Goal: Information Seeking & Learning: Learn about a topic

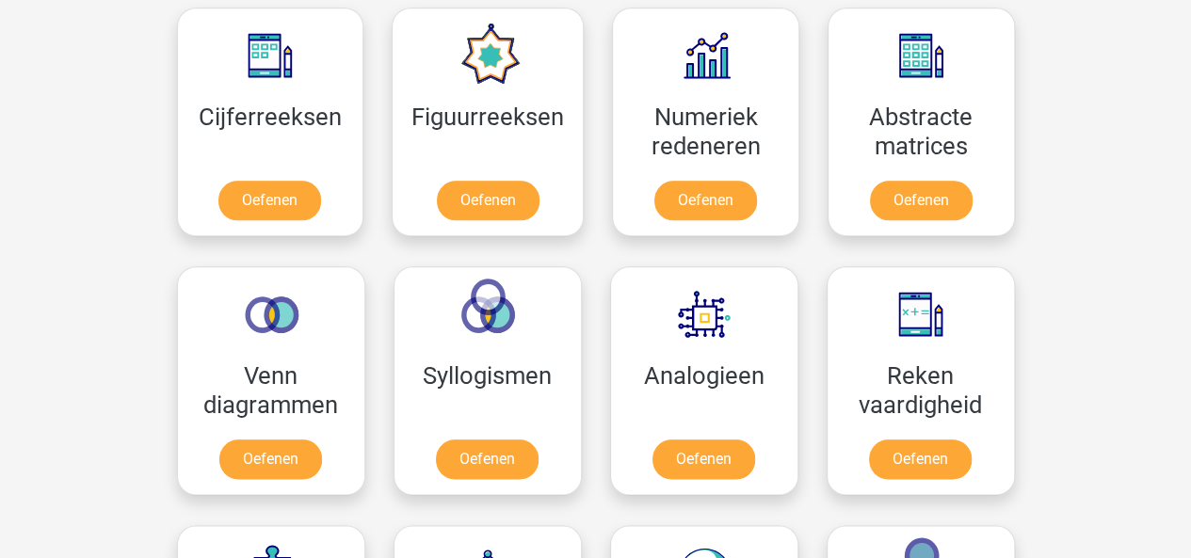
scroll to position [903, 0]
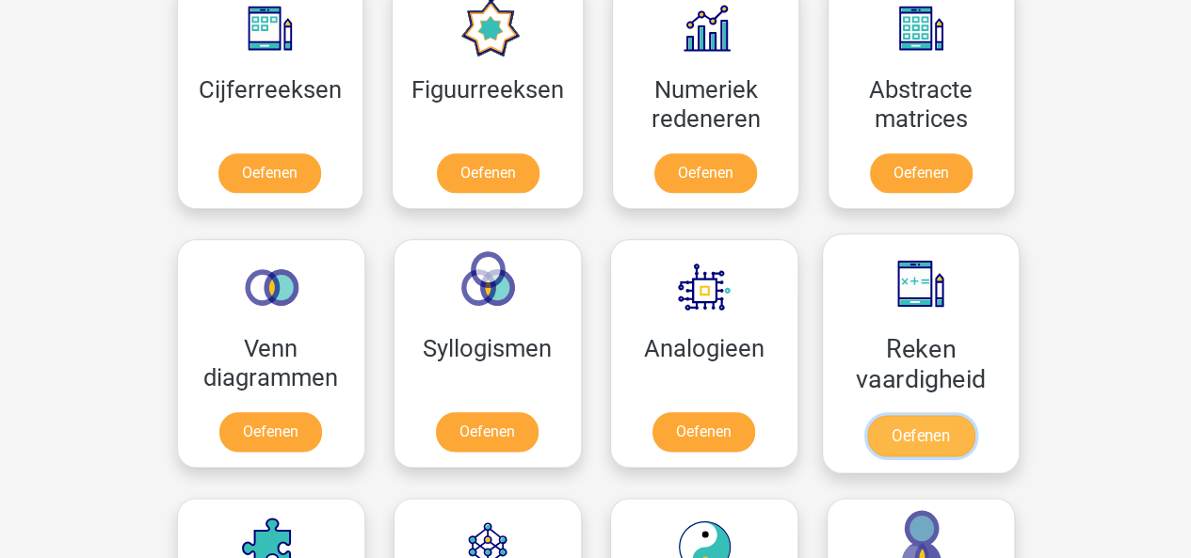
click at [973, 415] on link "Oefenen" at bounding box center [919, 435] width 107 height 41
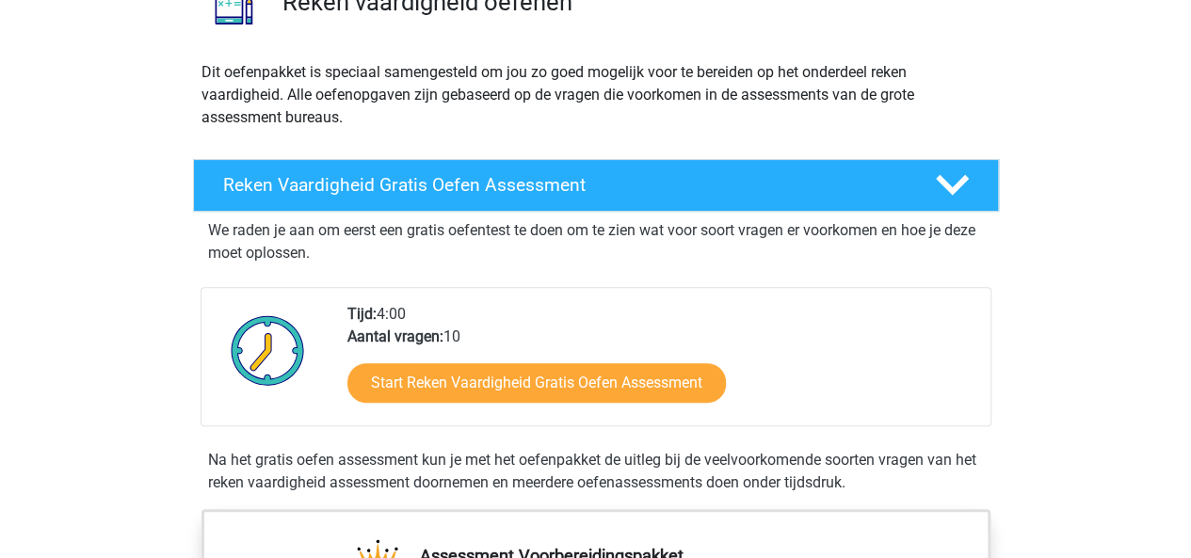
scroll to position [175, 0]
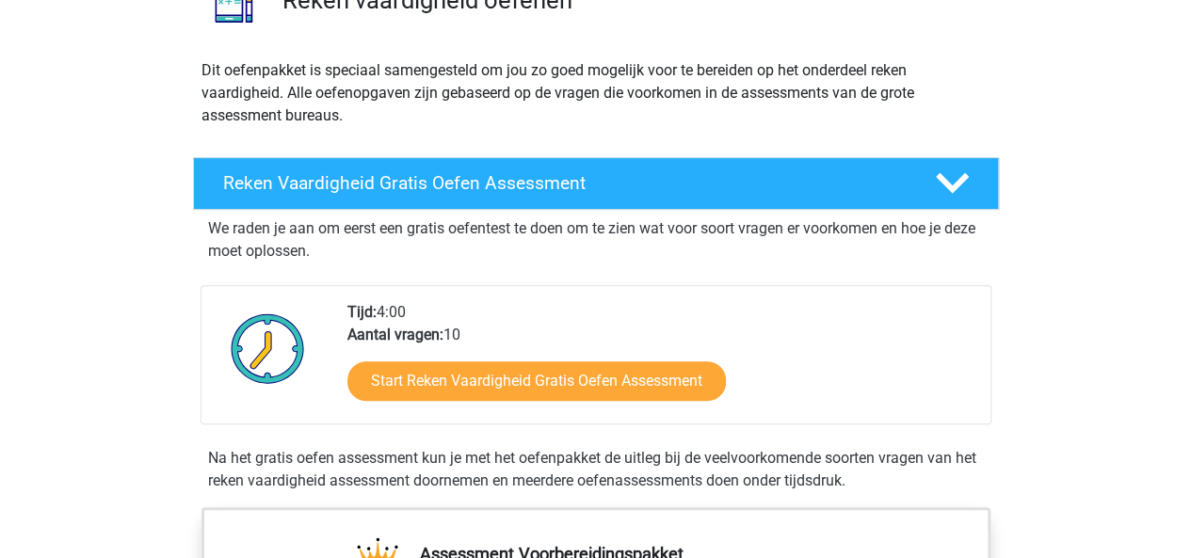
click at [1019, 498] on div "Reken Vaardigheid Gratis Oefen Assessment We raden je aan om eerst een gratis o…" at bounding box center [595, 329] width 879 height 358
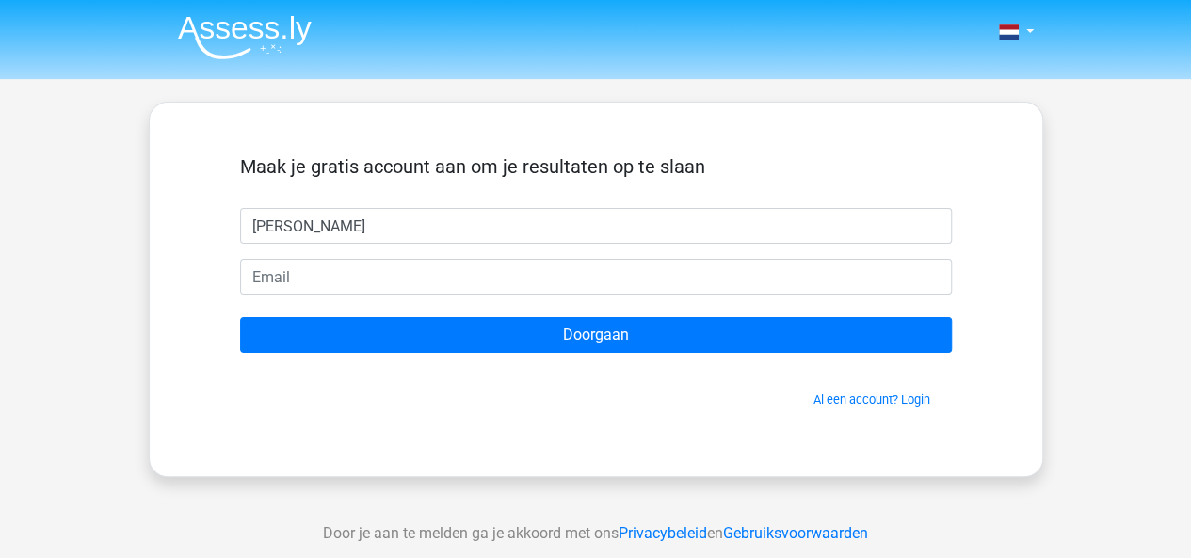
type input "cindy smeets"
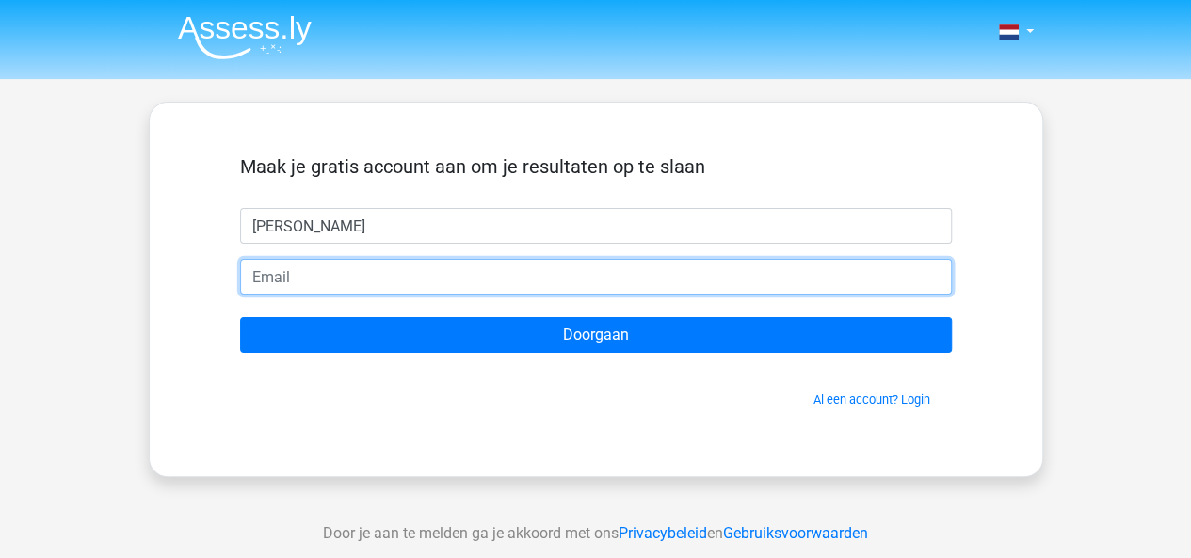
click at [508, 272] on input "email" at bounding box center [596, 277] width 712 height 36
type input "[EMAIL_ADDRESS][DOMAIN_NAME]"
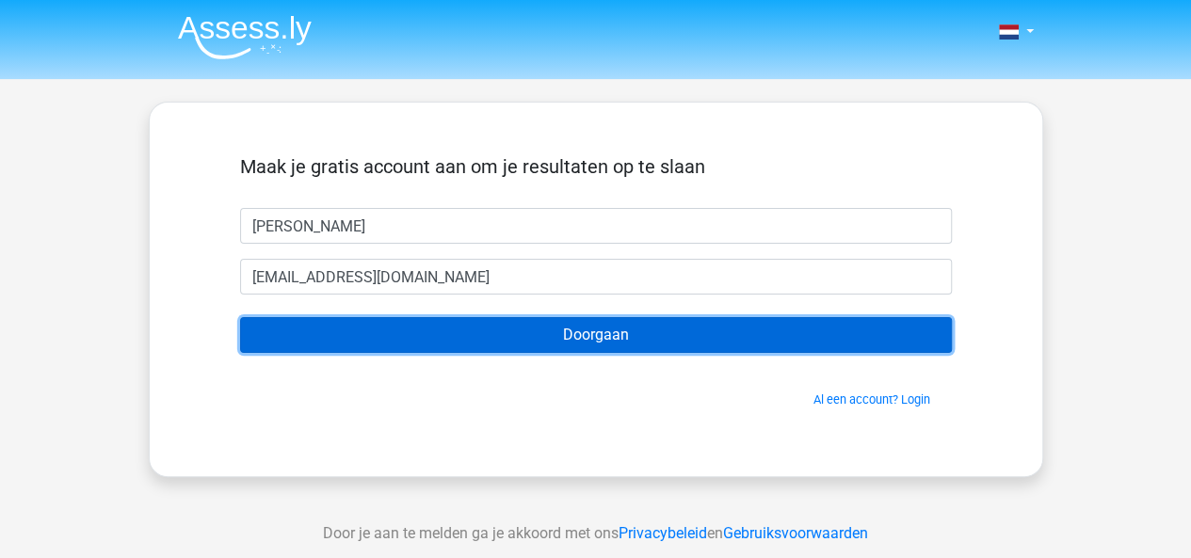
click at [486, 331] on input "Doorgaan" at bounding box center [596, 335] width 712 height 36
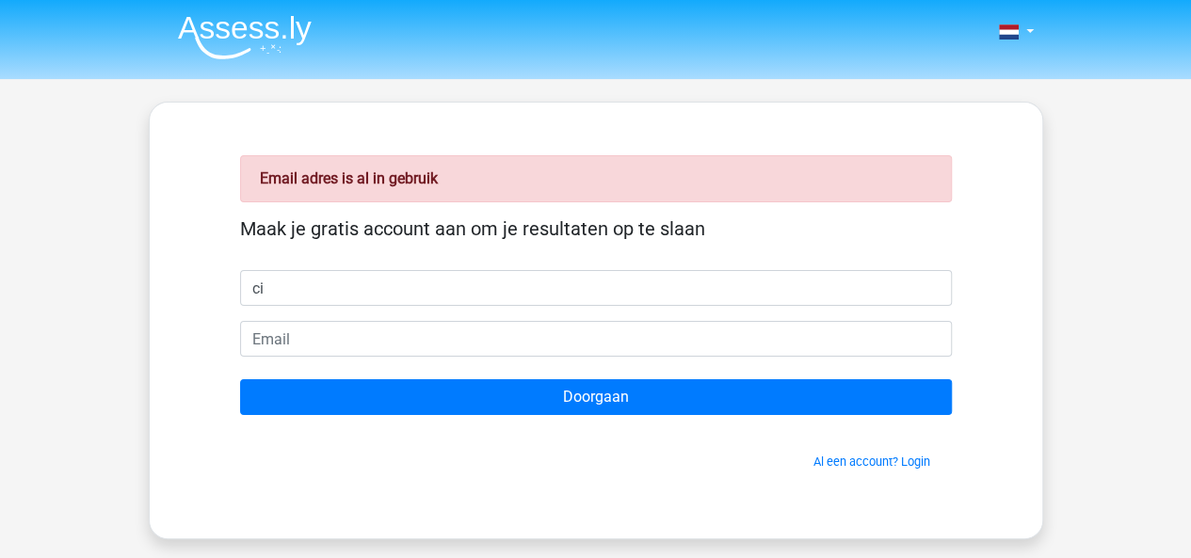
type input "c"
click at [851, 463] on link "Al een account? Login" at bounding box center [871, 462] width 117 height 14
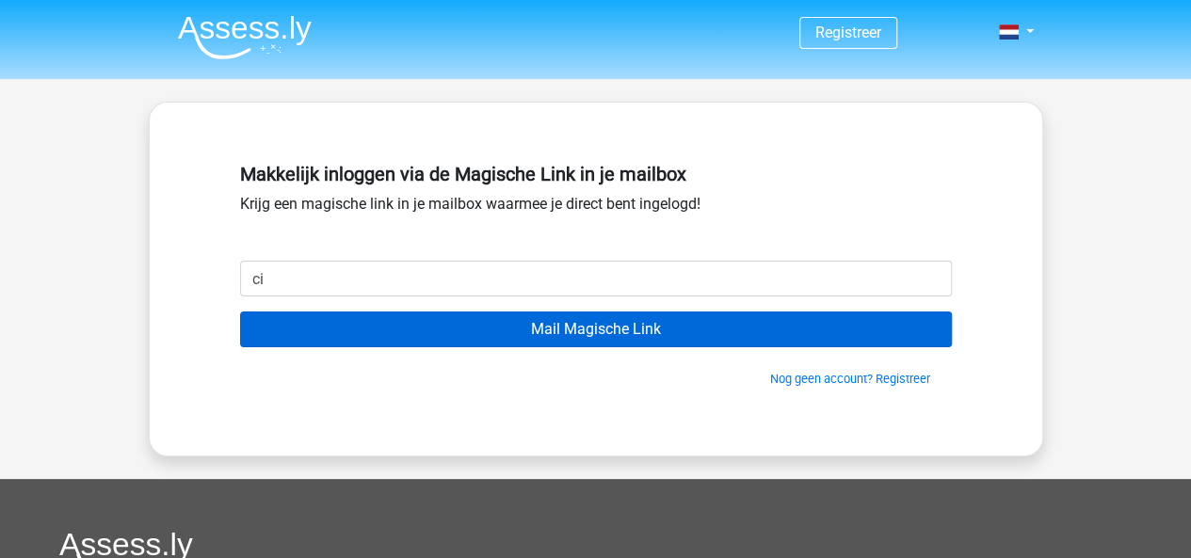
type input "c"
type input "[EMAIL_ADDRESS][DOMAIN_NAME]"
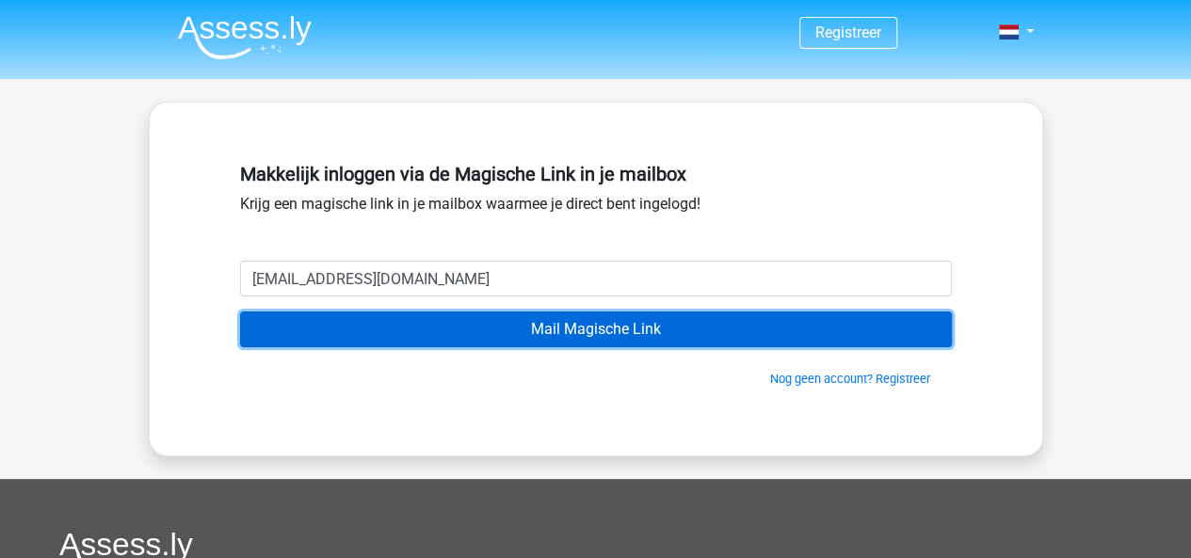
click at [433, 325] on input "Mail Magische Link" at bounding box center [596, 330] width 712 height 36
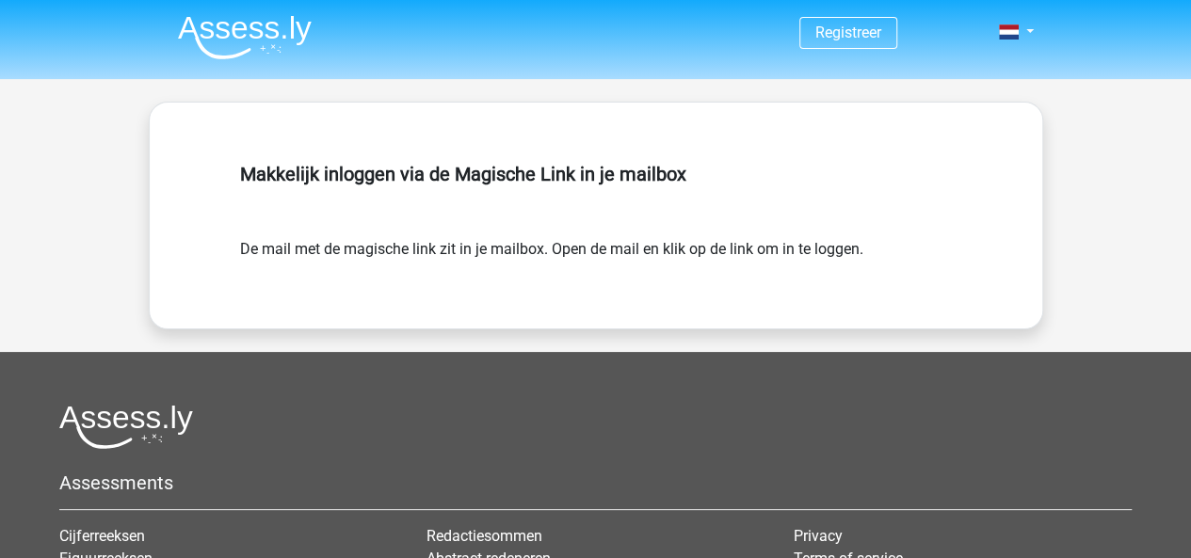
click at [794, 107] on div "Makkelijk inloggen via de Magische Link in je mailbox De mail met de magische l…" at bounding box center [596, 216] width 894 height 228
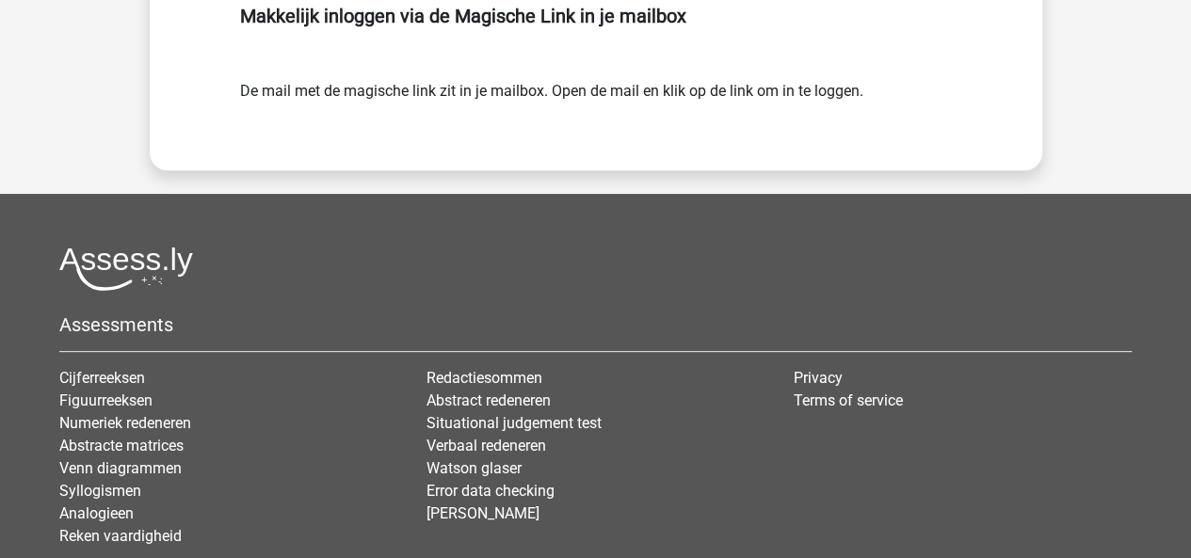
scroll to position [188, 0]
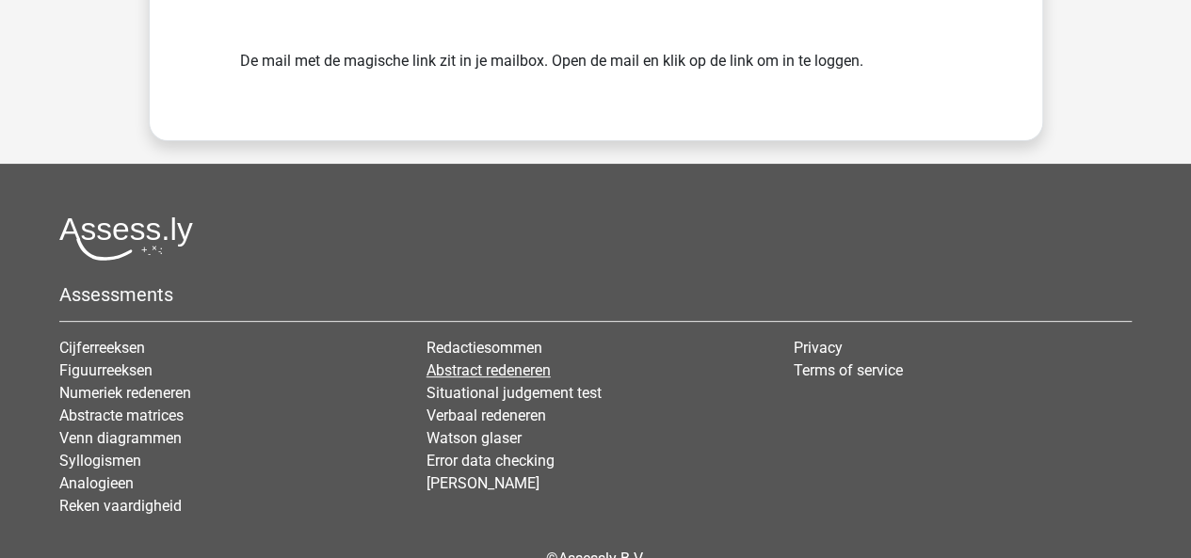
click at [456, 377] on link "Abstract redeneren" at bounding box center [488, 370] width 124 height 18
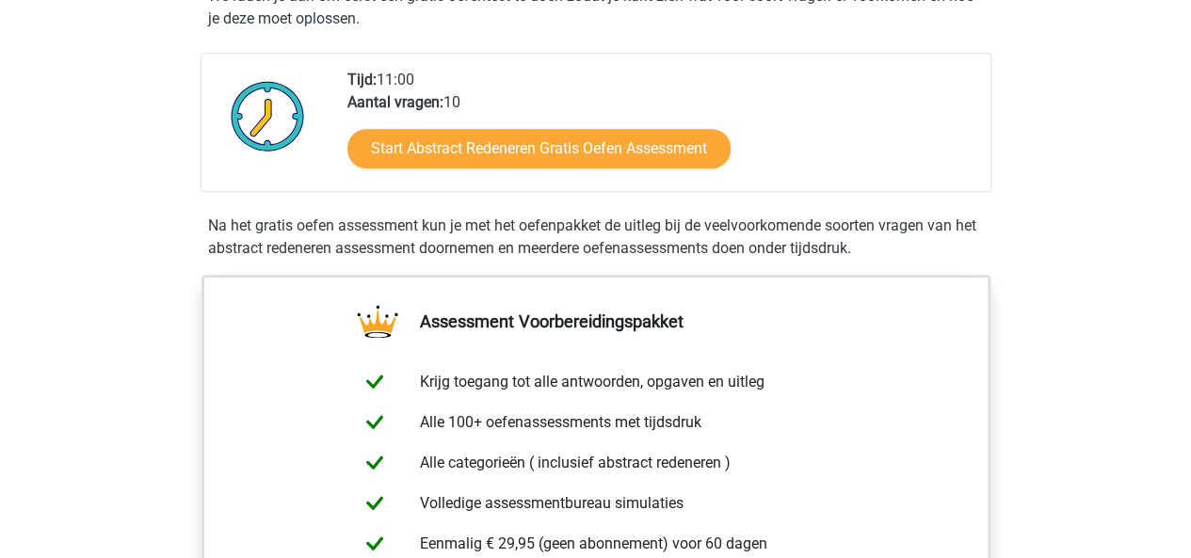
scroll to position [414, 0]
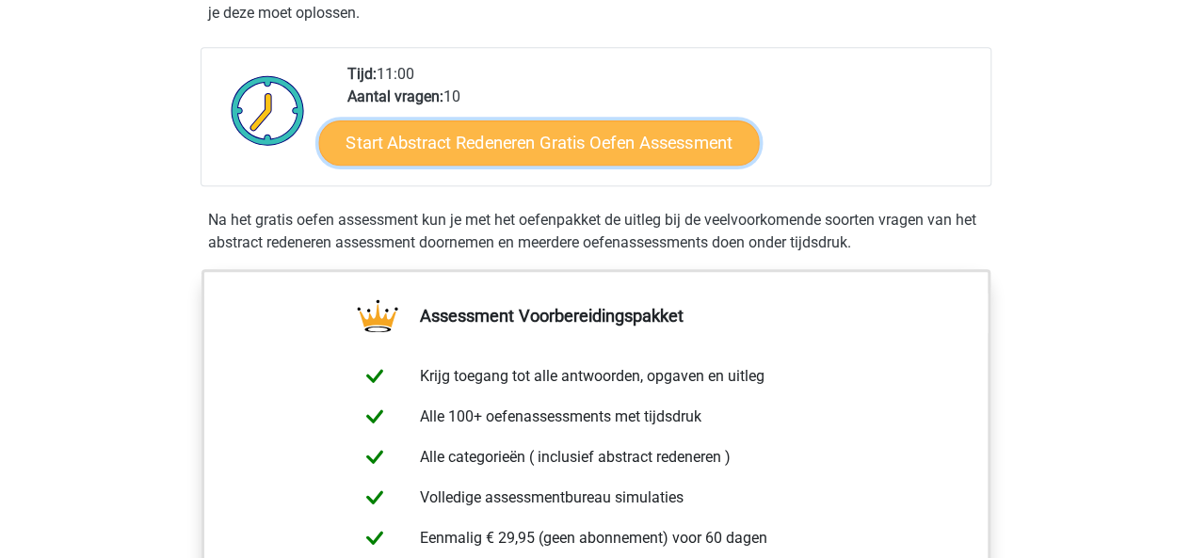
click at [670, 137] on link "Start Abstract Redeneren Gratis Oefen Assessment" at bounding box center [538, 142] width 440 height 45
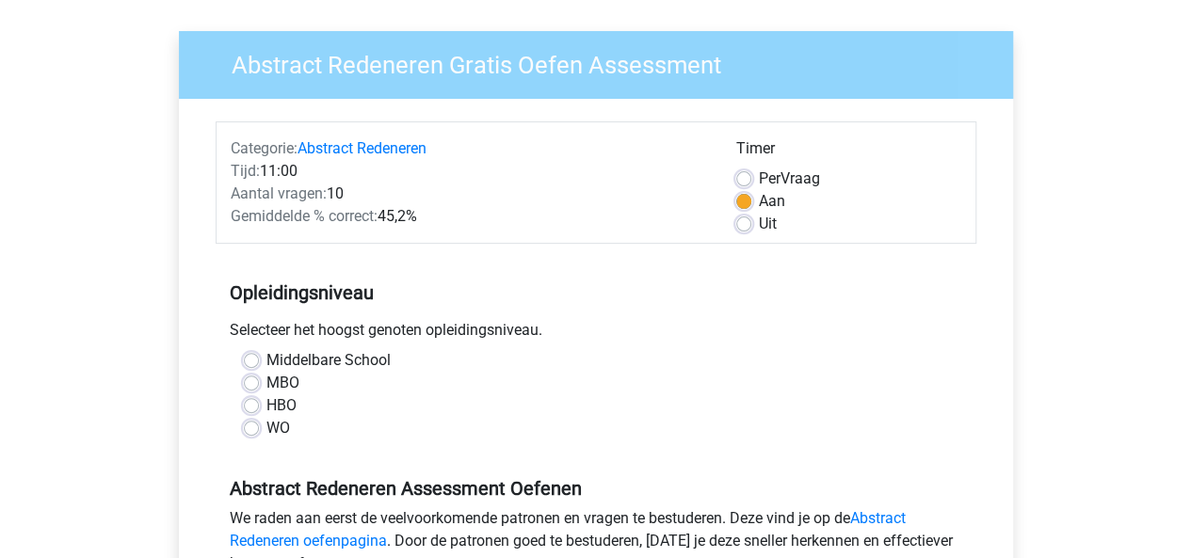
scroll to position [124, 0]
click at [296, 384] on label "MBO" at bounding box center [282, 382] width 33 height 23
click at [259, 384] on input "MBO" at bounding box center [251, 380] width 15 height 19
radio input "true"
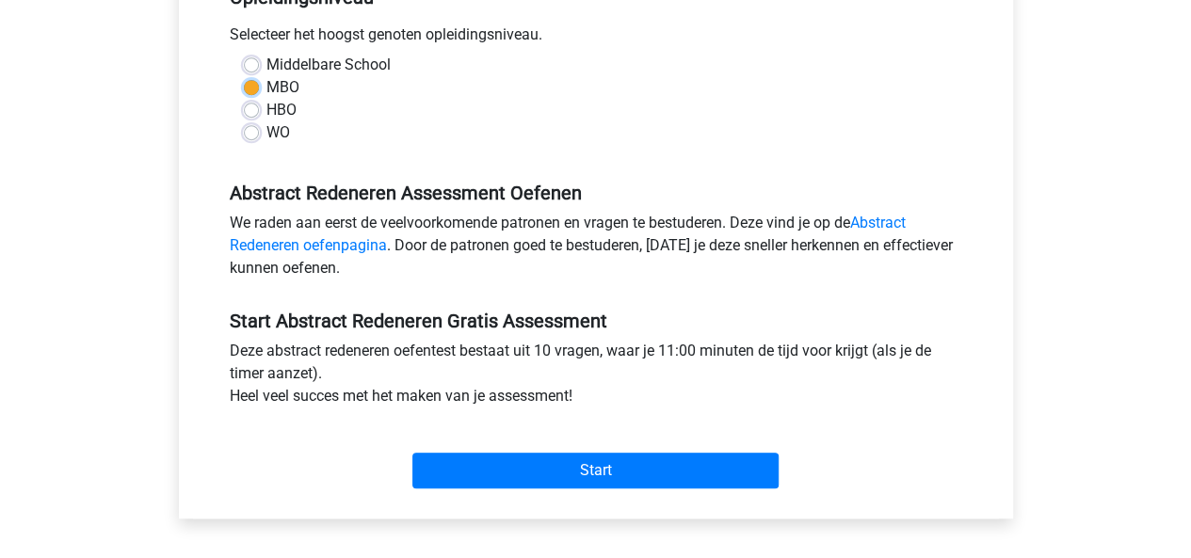
scroll to position [425, 0]
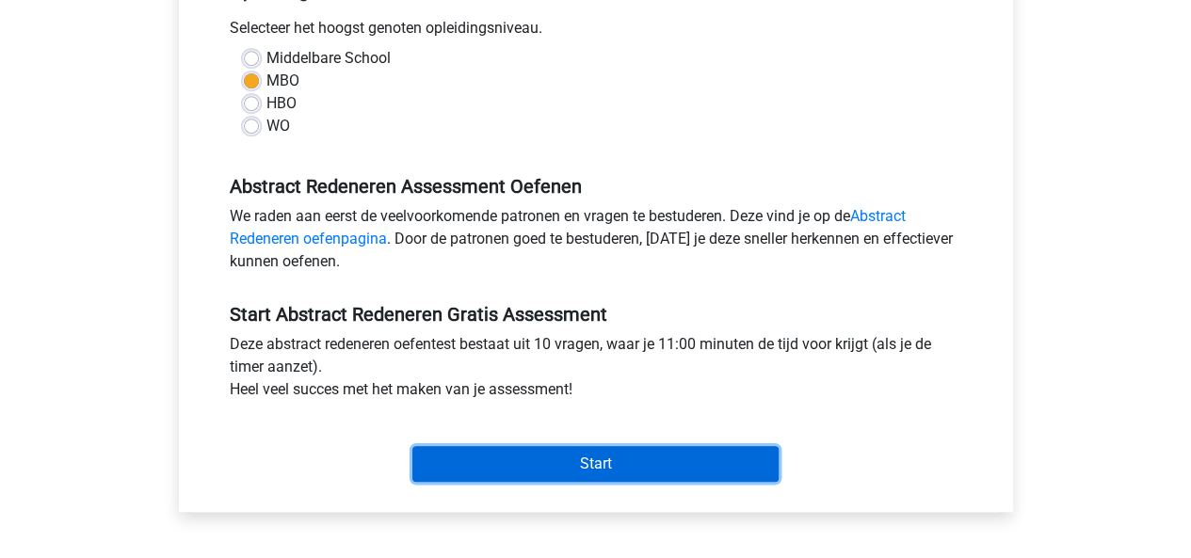
click at [715, 466] on input "Start" at bounding box center [595, 464] width 366 height 36
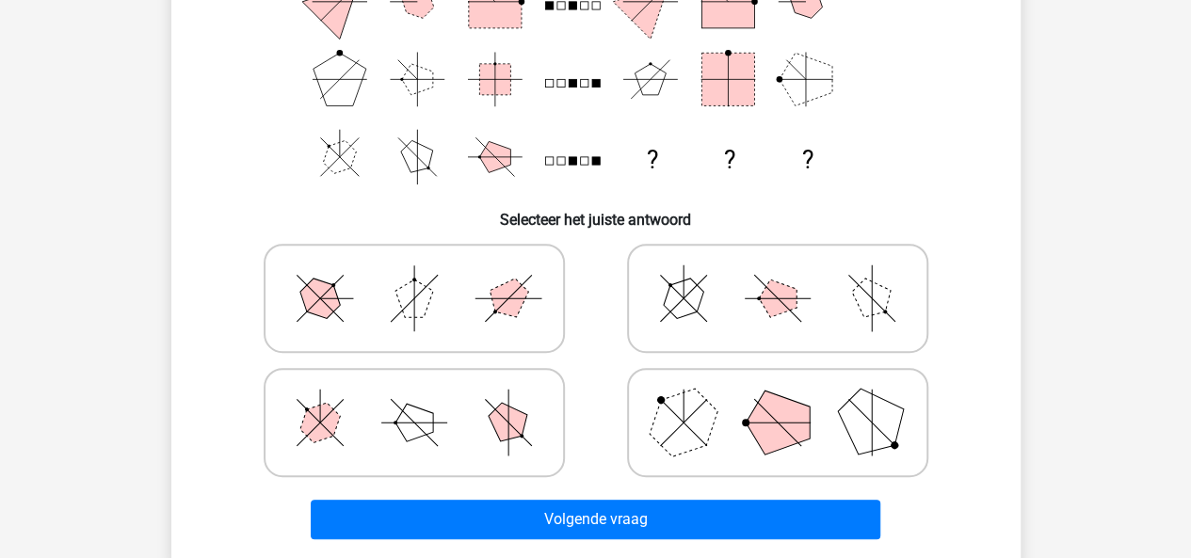
scroll to position [292, 0]
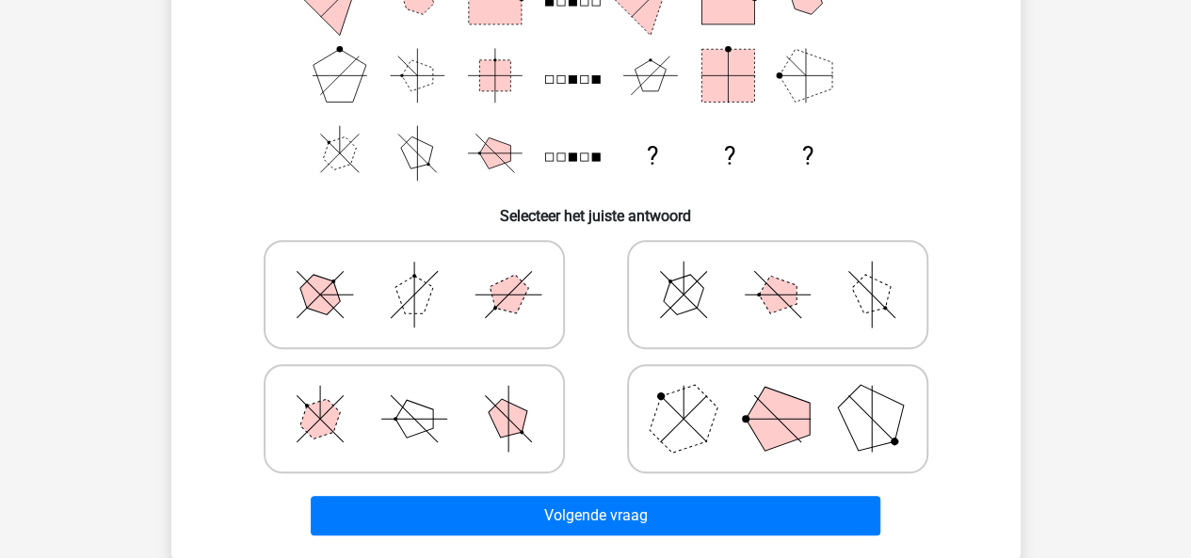
click at [864, 288] on line at bounding box center [871, 295] width 46 height 46
click at [790, 271] on input "radio" at bounding box center [783, 265] width 12 height 12
radio input "true"
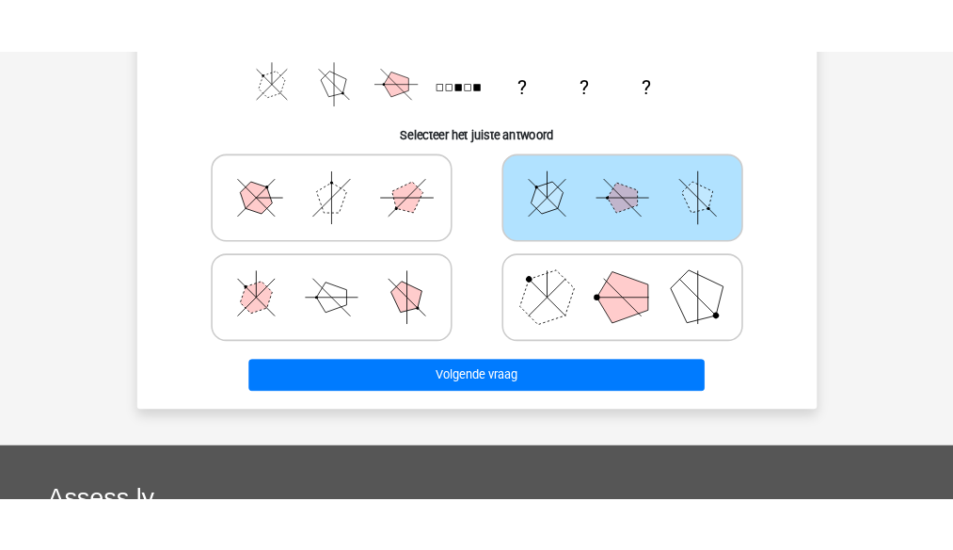
scroll to position [408, 0]
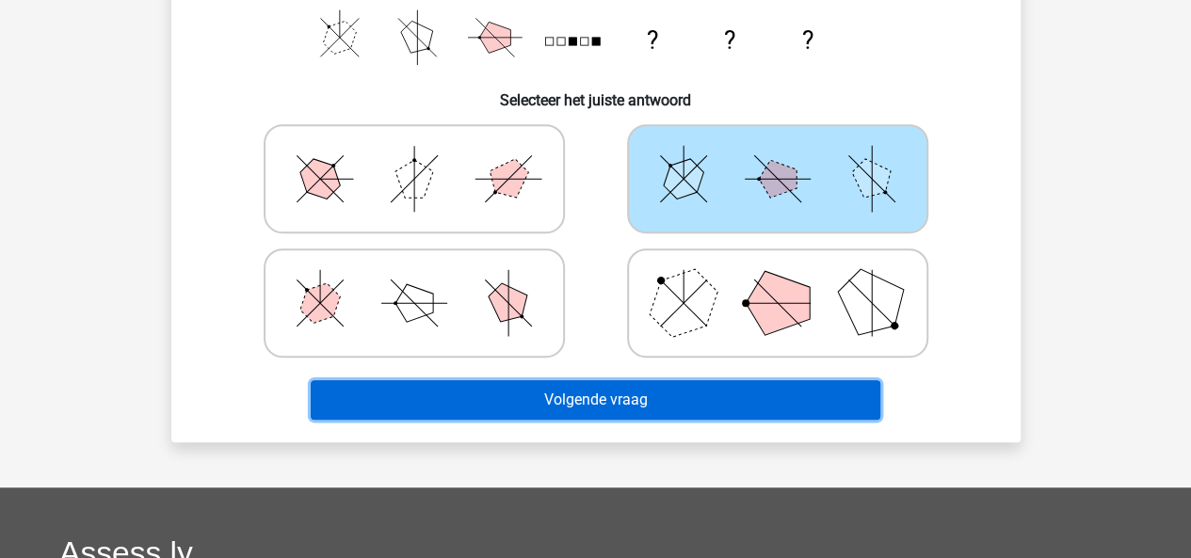
click at [837, 392] on button "Volgende vraag" at bounding box center [595, 400] width 569 height 40
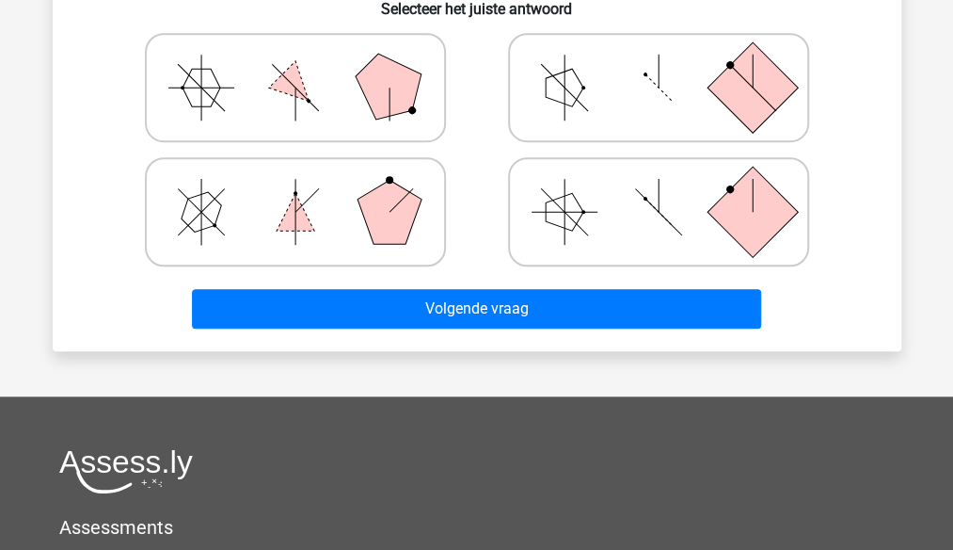
scroll to position [499, 0]
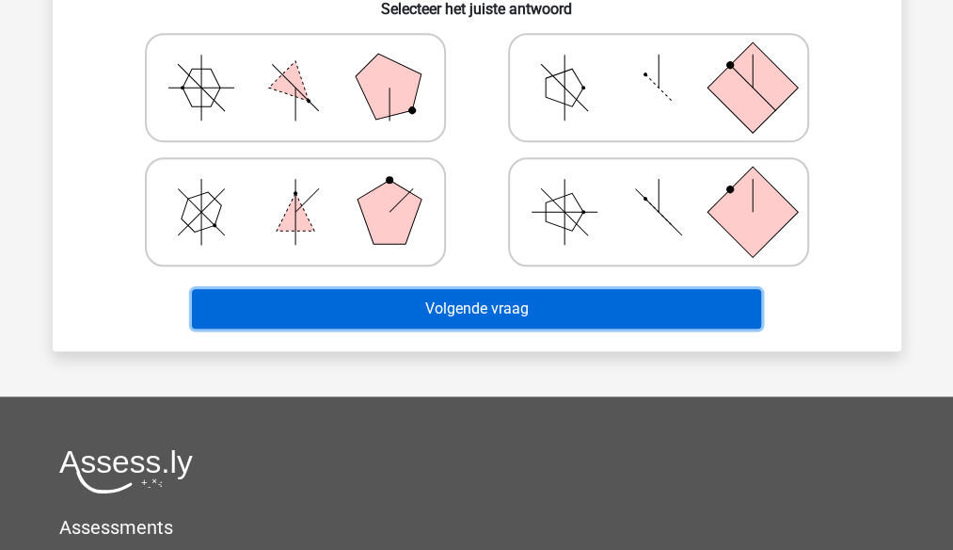
click at [695, 305] on button "Volgende vraag" at bounding box center [476, 309] width 569 height 40
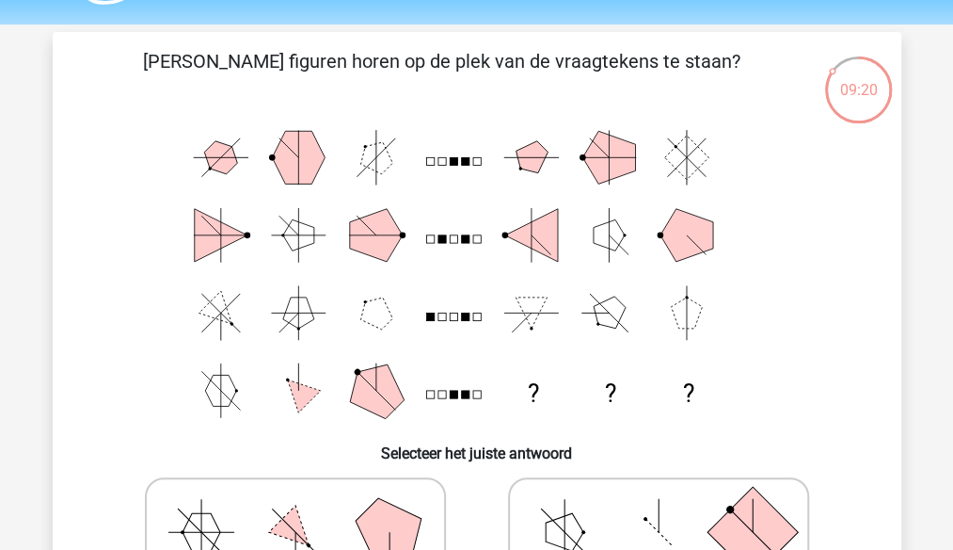
scroll to position [0, 0]
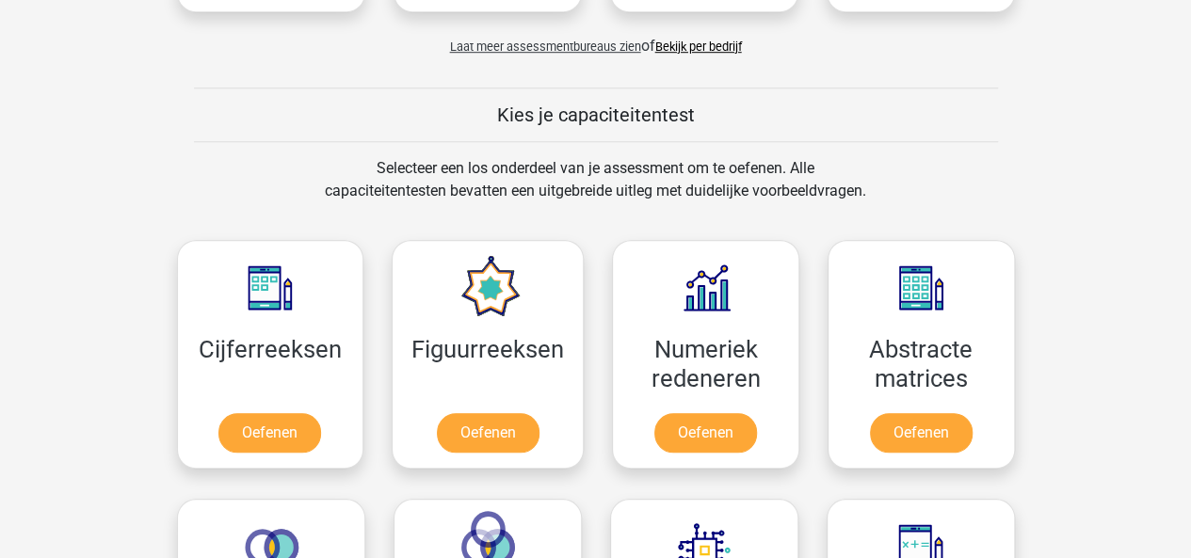
scroll to position [702, 0]
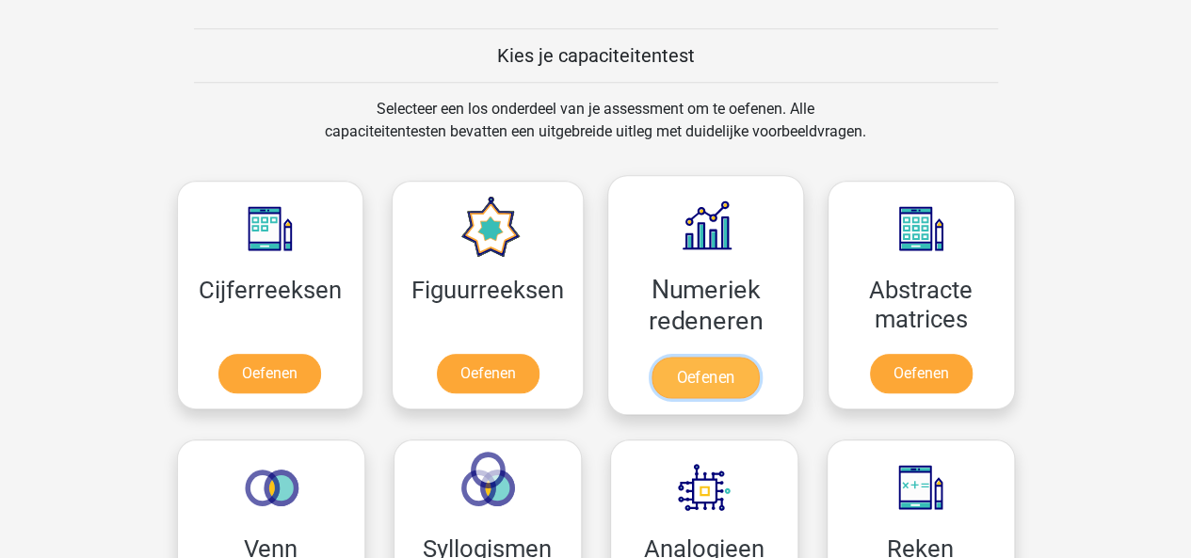
click at [719, 360] on link "Oefenen" at bounding box center [704, 377] width 107 height 41
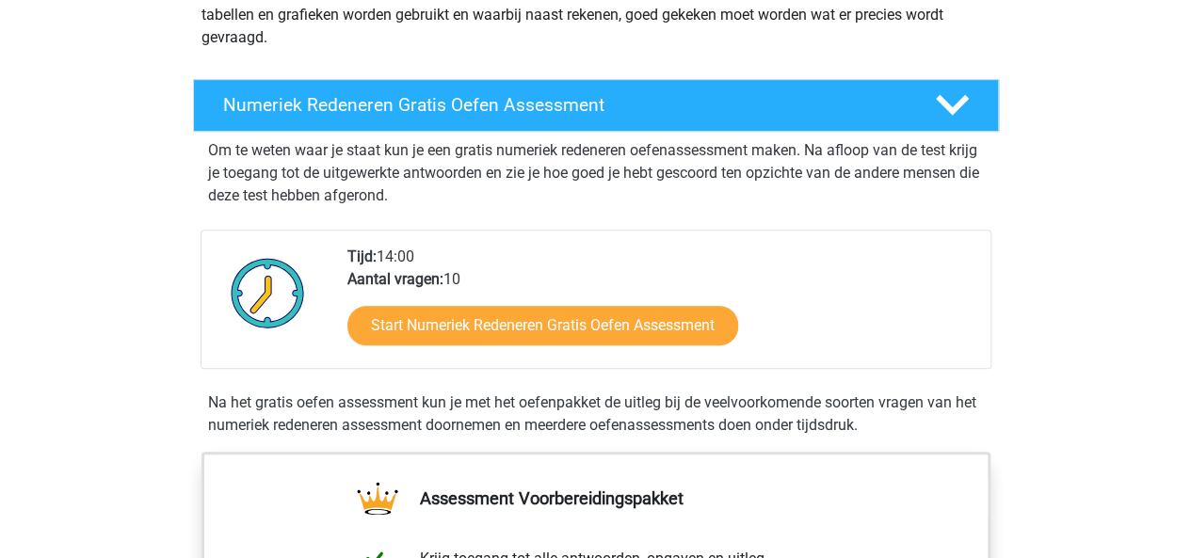
scroll to position [301, 0]
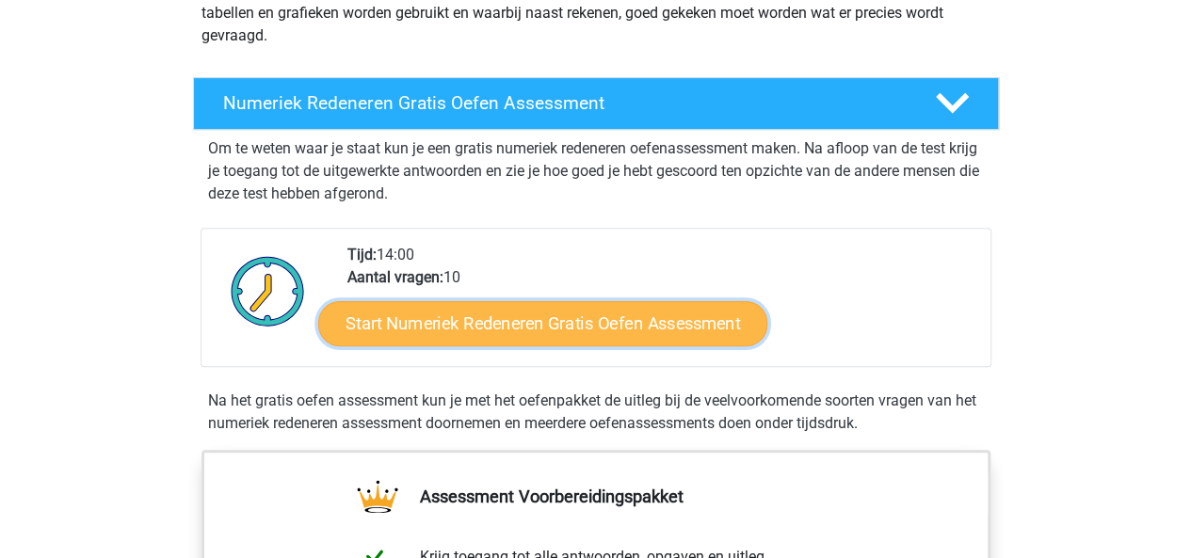
click at [704, 324] on link "Start Numeriek Redeneren Gratis Oefen Assessment" at bounding box center [542, 322] width 449 height 45
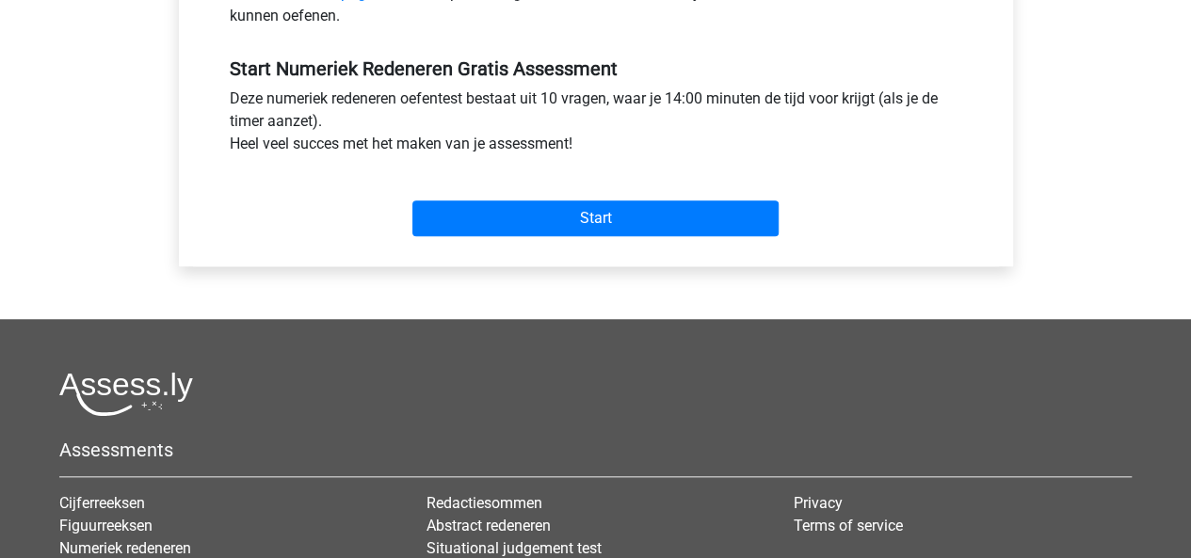
scroll to position [673, 0]
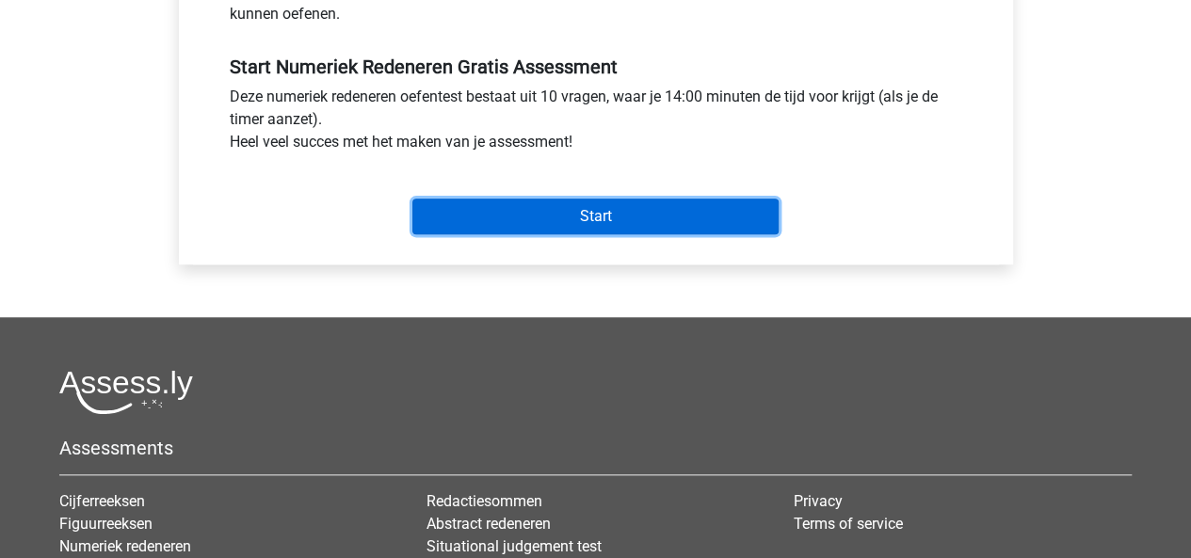
click at [675, 213] on input "Start" at bounding box center [595, 217] width 366 height 36
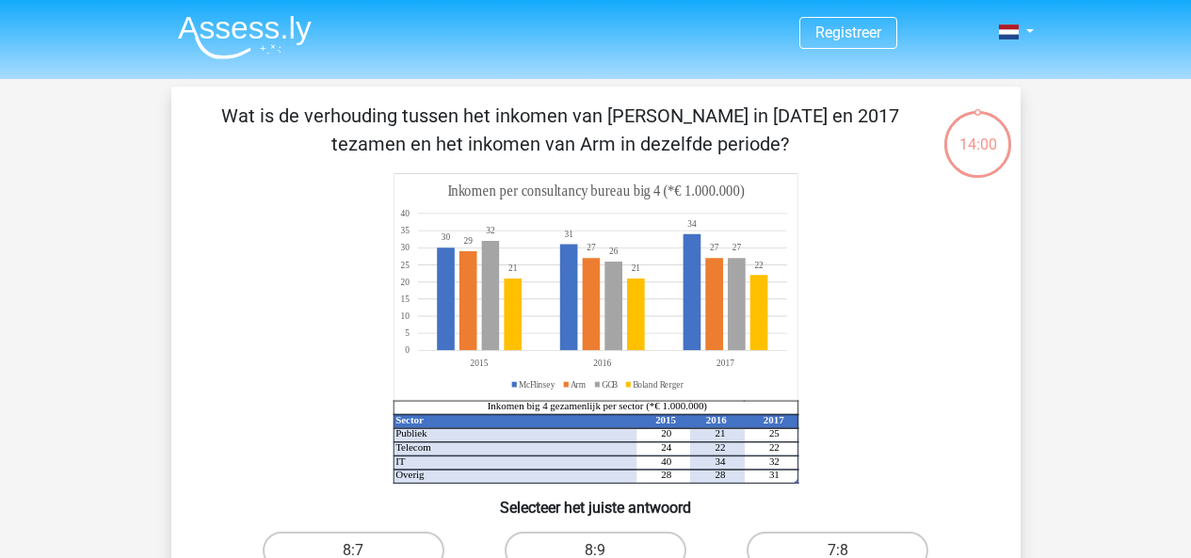
scroll to position [122, 0]
